Goal: Task Accomplishment & Management: Manage account settings

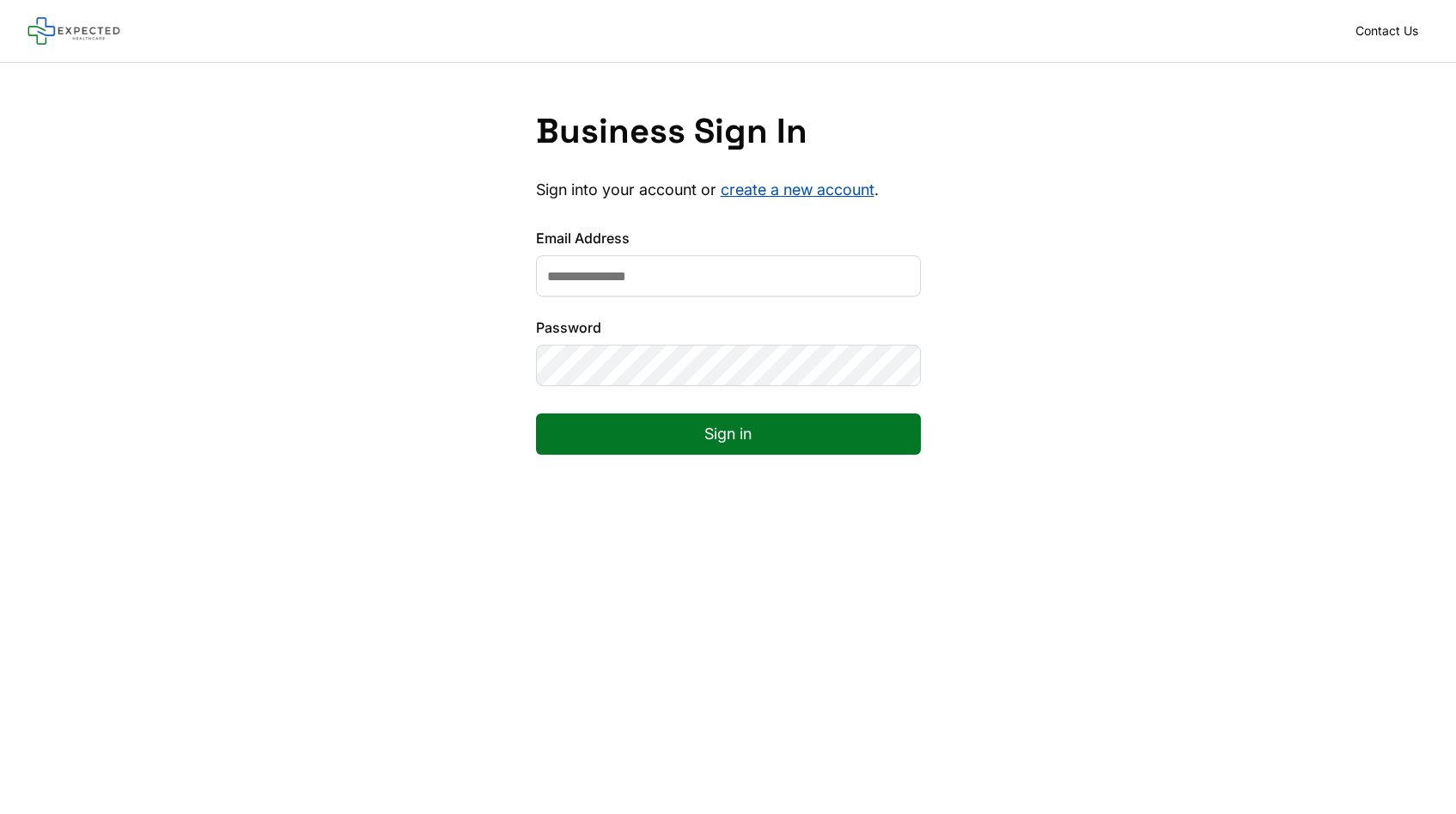
click at [606, 534] on main "Business Sign In Sign into your account or create a new account . Email Address…" at bounding box center [728, 469] width 1456 height 814
click at [618, 279] on input "Email Address" at bounding box center [728, 275] width 385 height 41
type input "**********"
click at [699, 415] on button "Sign in" at bounding box center [728, 434] width 385 height 41
